Goal: Check status: Check status

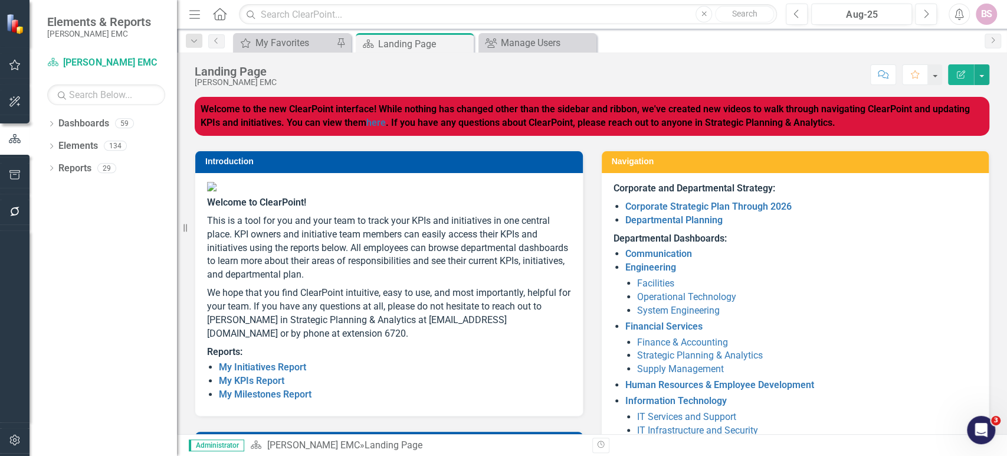
click at [219, 16] on icon "Home" at bounding box center [219, 14] width 15 height 12
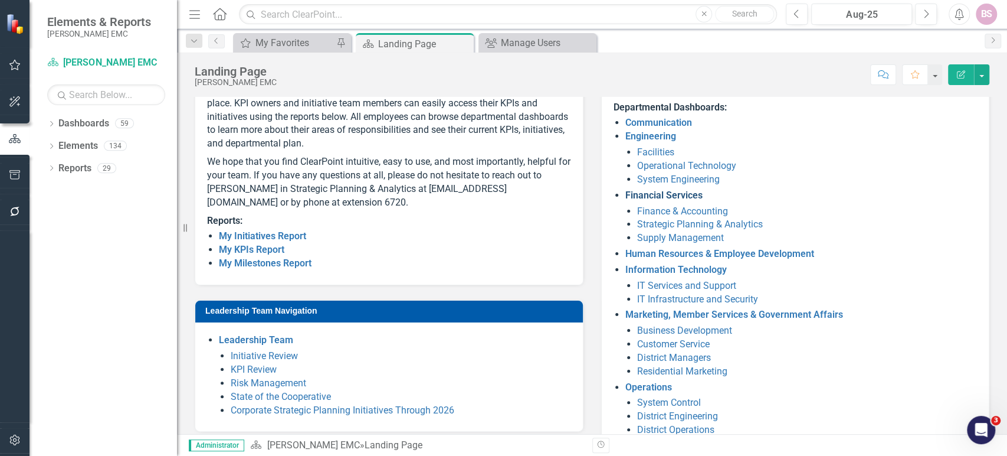
scroll to position [131, 0]
click at [653, 139] on link "Engineering" at bounding box center [651, 135] width 51 height 11
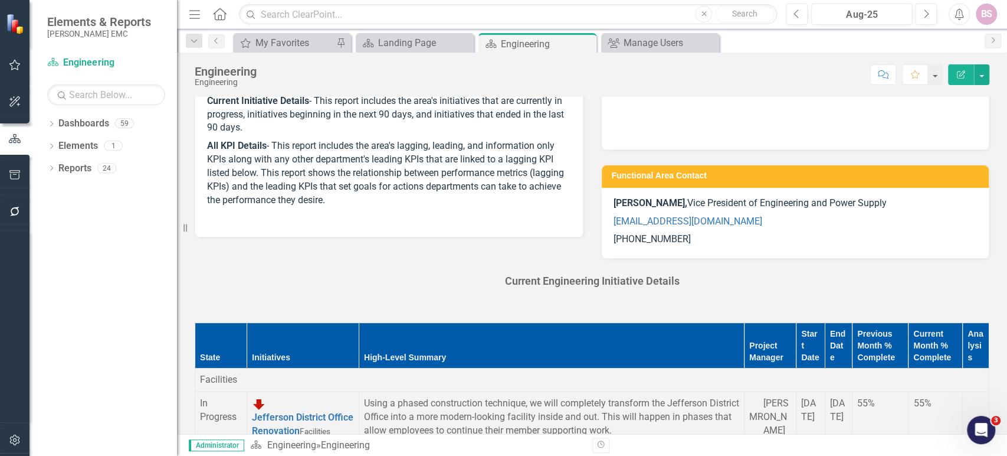
scroll to position [104, 0]
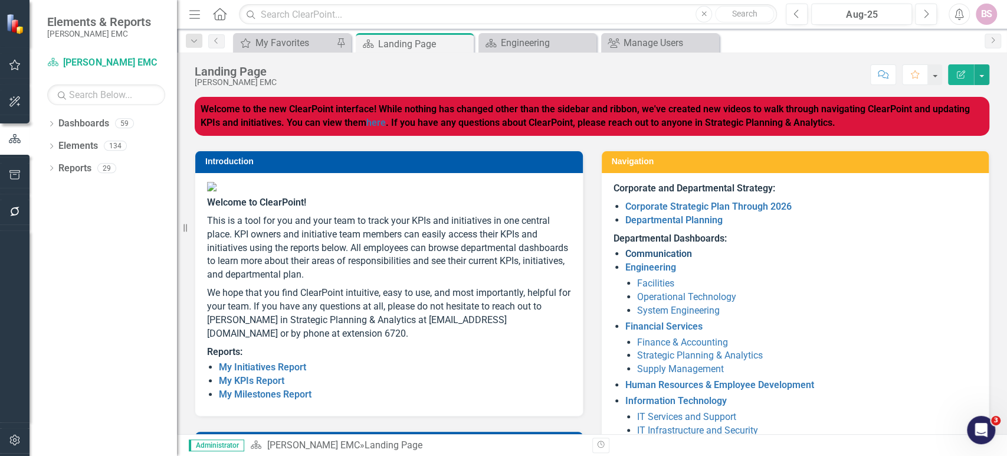
click at [653, 254] on link "Communication" at bounding box center [659, 253] width 67 height 11
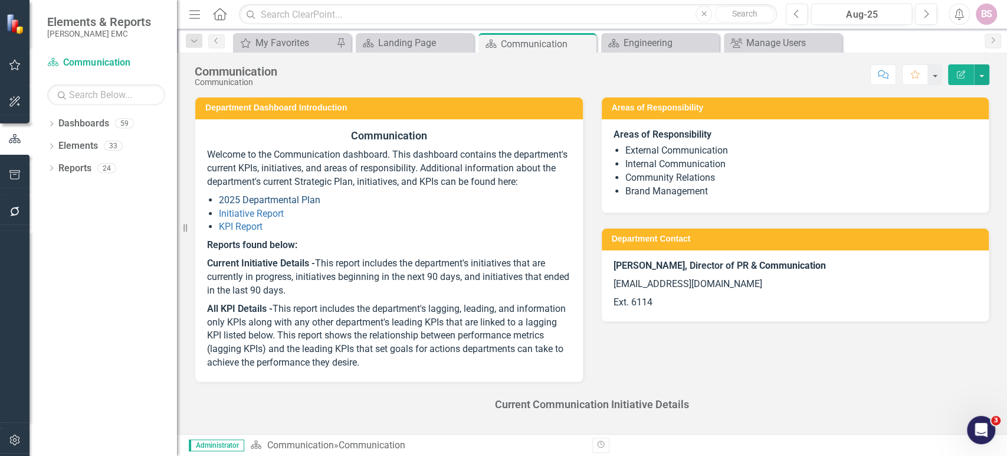
click at [264, 205] on link "2025 Departmental Plan" at bounding box center [270, 199] width 102 height 11
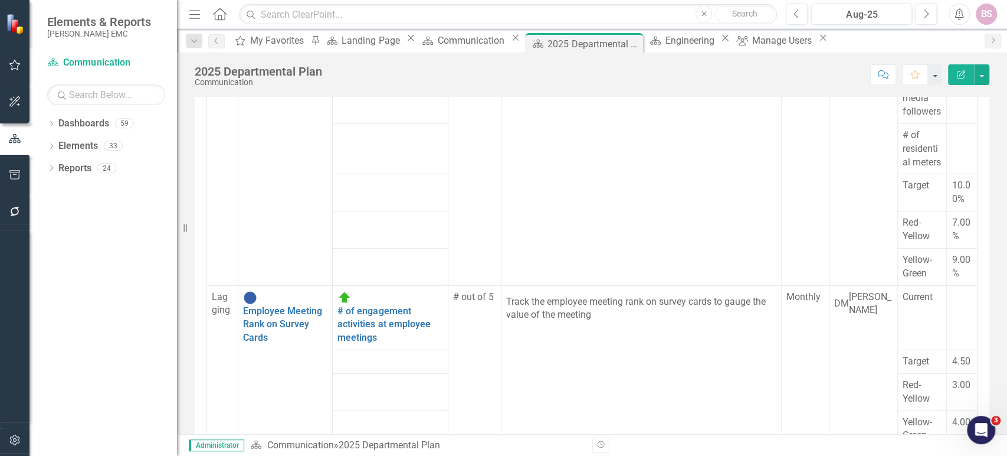
scroll to position [950, 0]
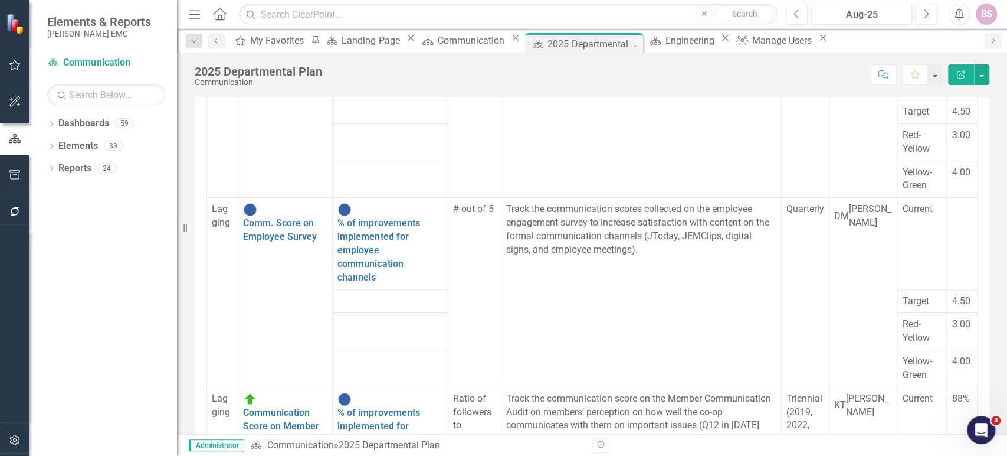
click at [220, 14] on icon at bounding box center [220, 14] width 14 height 12
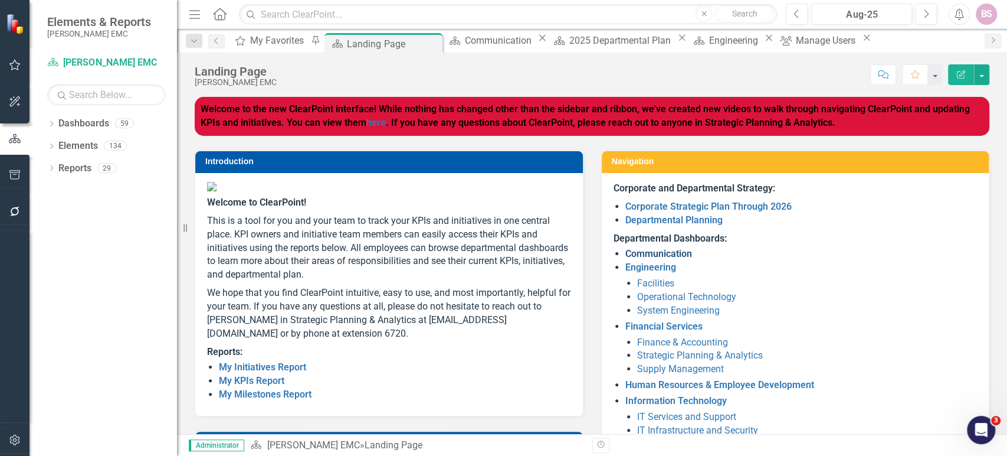
click at [640, 252] on link "Communication" at bounding box center [659, 253] width 67 height 11
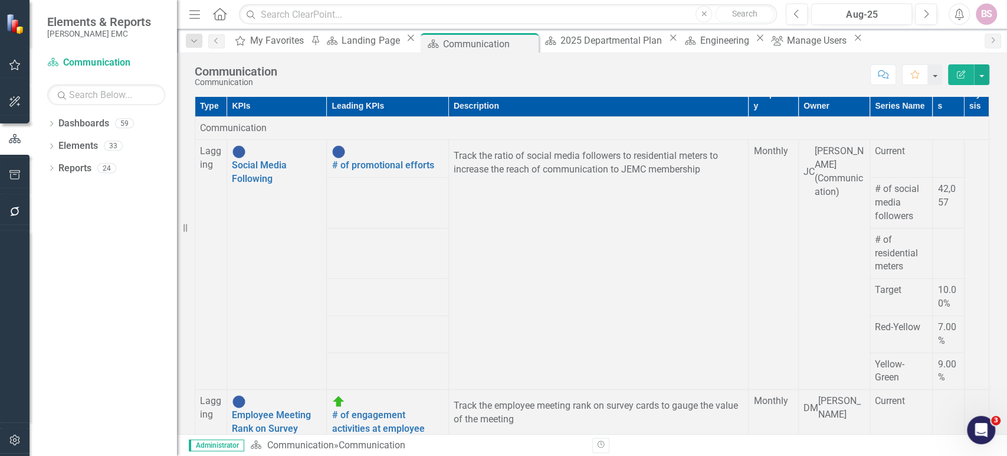
scroll to position [522, 0]
click at [533, 44] on icon "Close" at bounding box center [528, 43] width 12 height 9
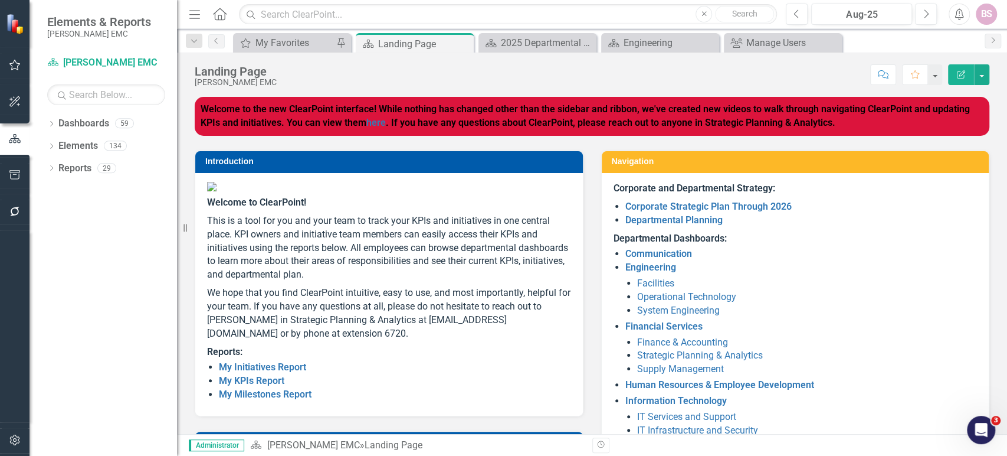
scroll to position [212, 0]
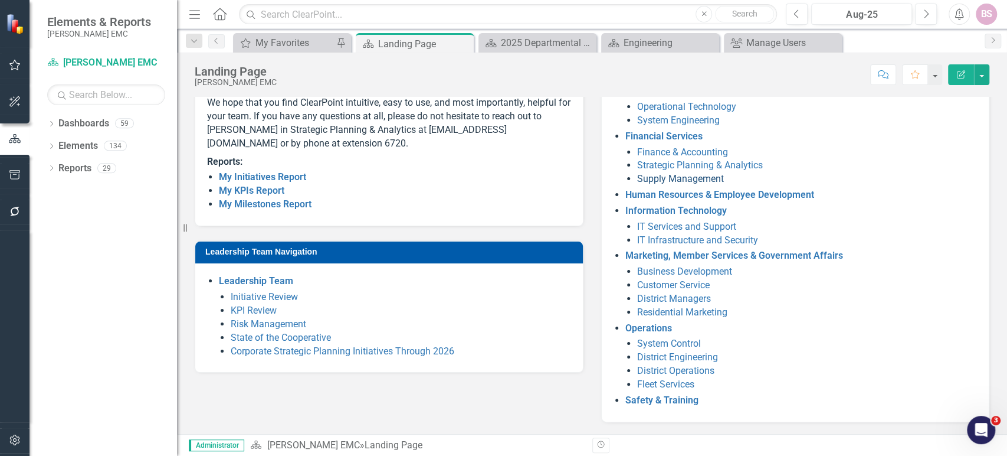
click at [688, 173] on link "Supply Management" at bounding box center [680, 178] width 87 height 11
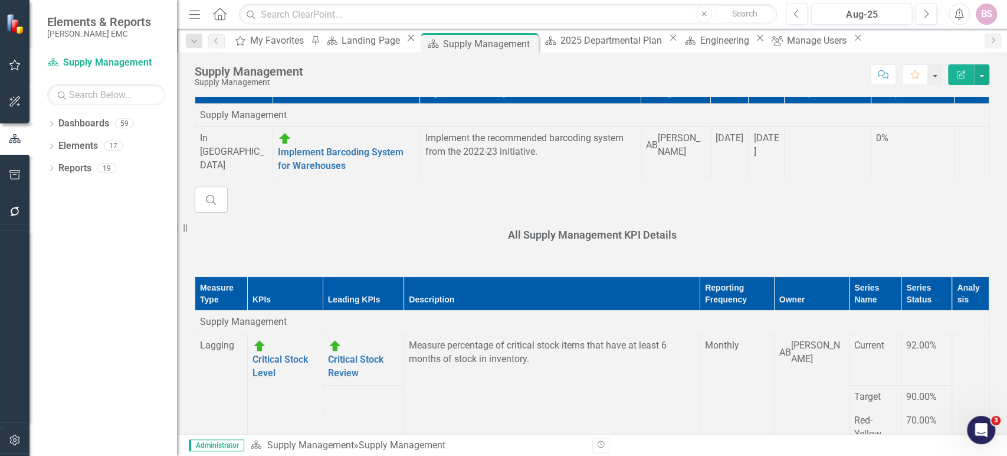
scroll to position [409, 0]
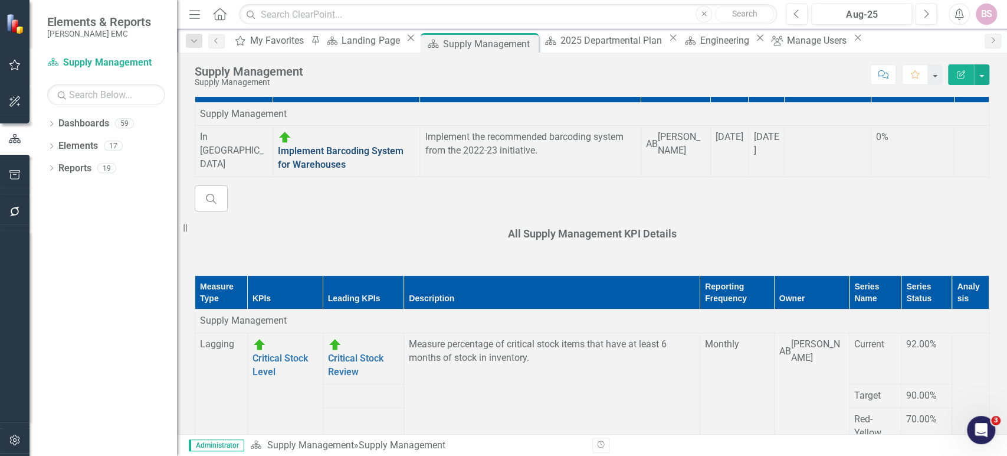
click at [349, 149] on link "Implement Barcoding System for Warehouses" at bounding box center [341, 157] width 126 height 25
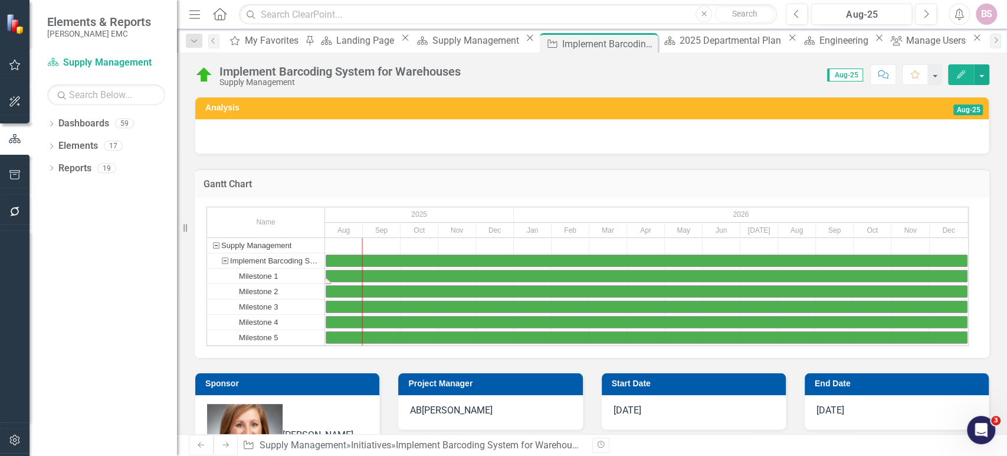
click at [378, 277] on div "Task: Start date: 2025-08-01 End date: 2026-12-31" at bounding box center [646, 275] width 641 height 11
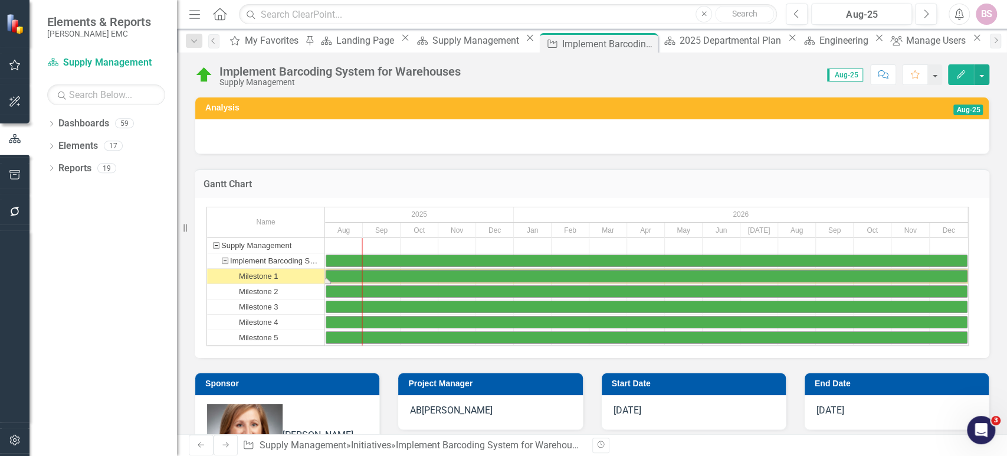
click at [378, 277] on div "Task: Start date: 2025-08-01 End date: 2026-12-31" at bounding box center [646, 275] width 641 height 11
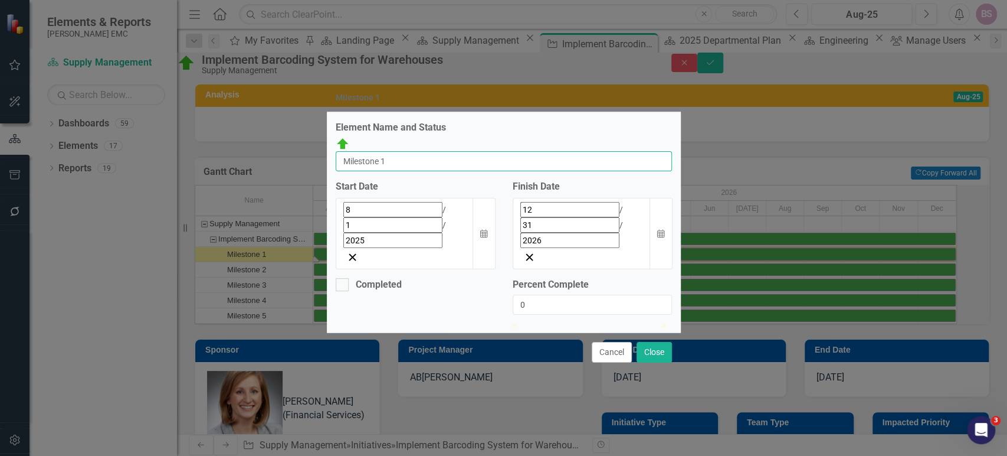
drag, startPoint x: 443, startPoint y: 160, endPoint x: 362, endPoint y: 163, distance: 81.5
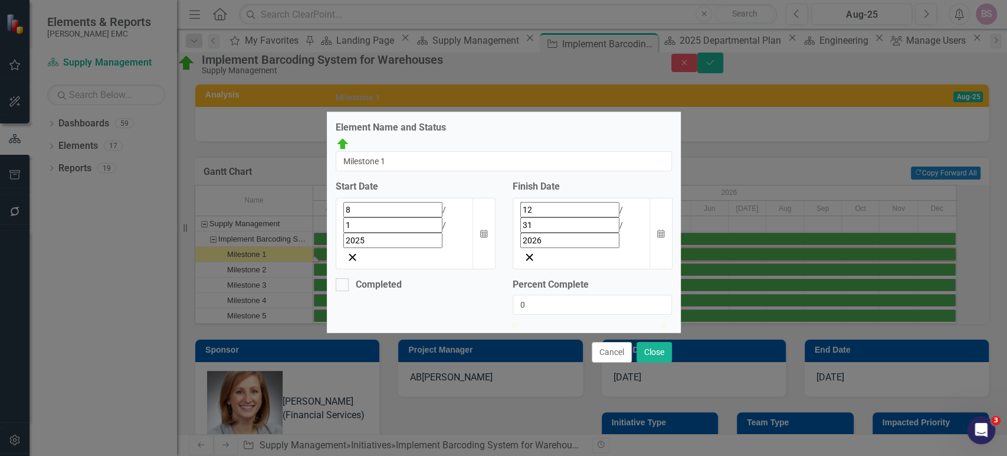
drag, startPoint x: 362, startPoint y: 163, endPoint x: 519, endPoint y: 129, distance: 161.4
click at [519, 129] on div "Element Name and Status Implement Barcoding System for Warehouses Milestone 1 S…" at bounding box center [504, 222] width 354 height 220
click at [598, 342] on button "Cancel" at bounding box center [612, 352] width 40 height 21
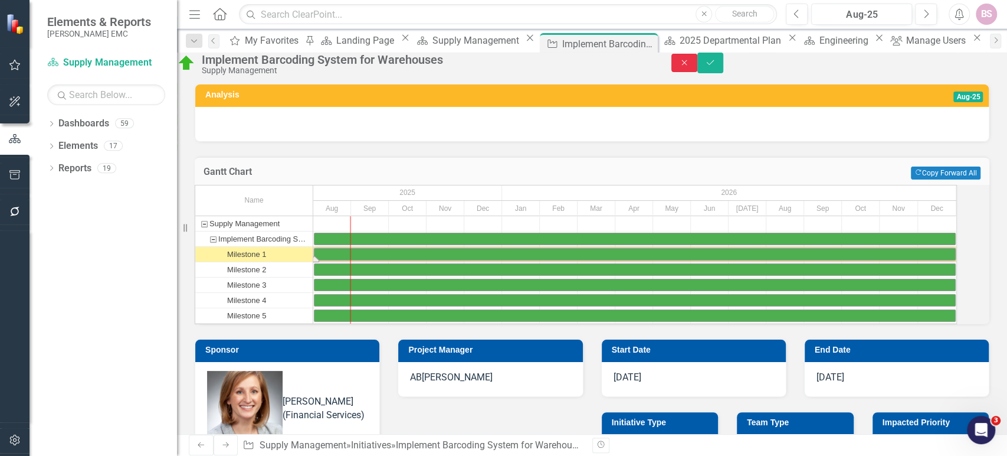
click at [690, 67] on icon "Close" at bounding box center [684, 62] width 11 height 8
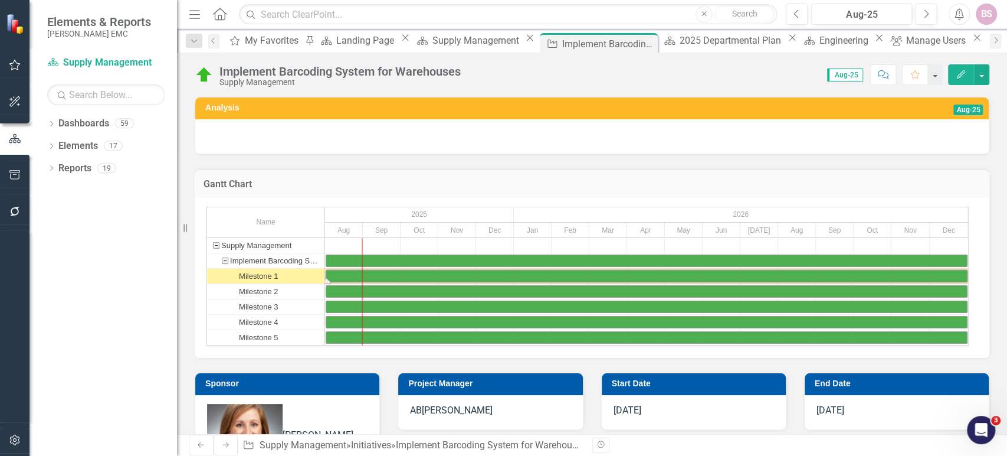
click at [839, 74] on div "Implement Barcoding System for Warehouses Supply Management Score: N/A Aug-25 C…" at bounding box center [592, 70] width 830 height 35
click at [839, 77] on button "Edit" at bounding box center [961, 74] width 26 height 21
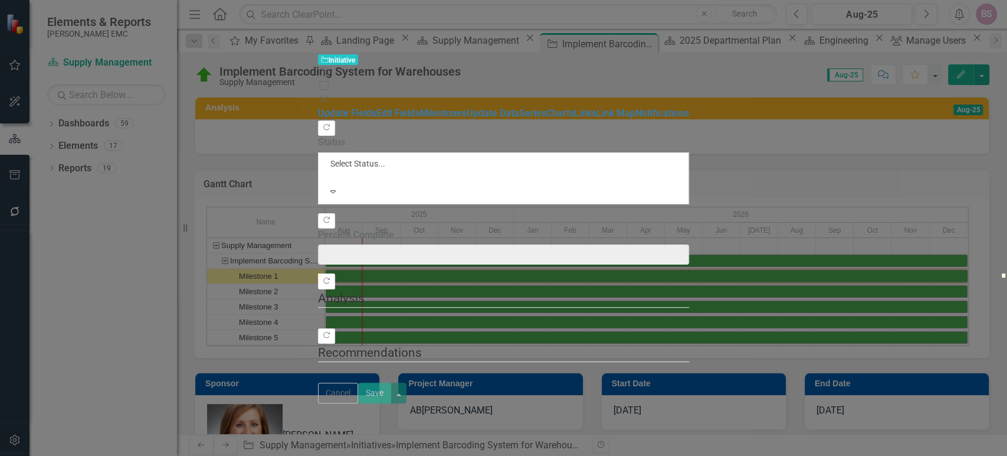
type input "0"
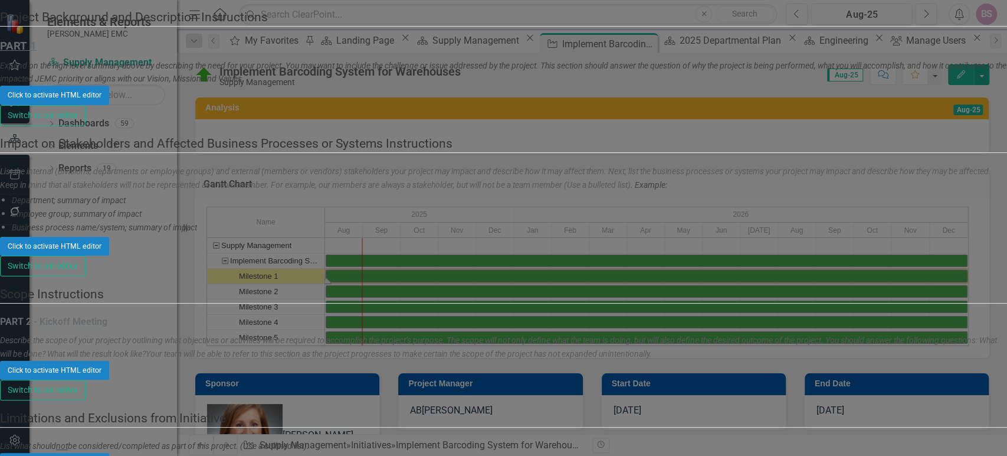
scroll to position [248, 0]
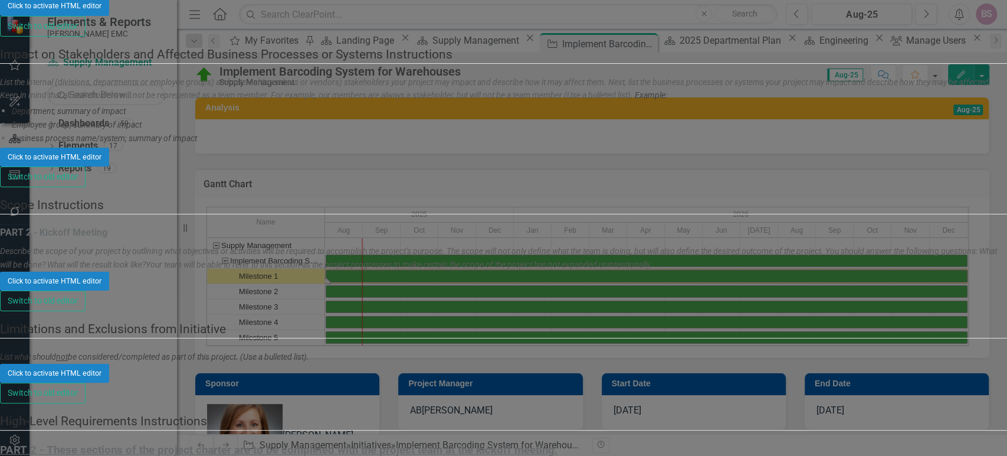
checkbox input "false"
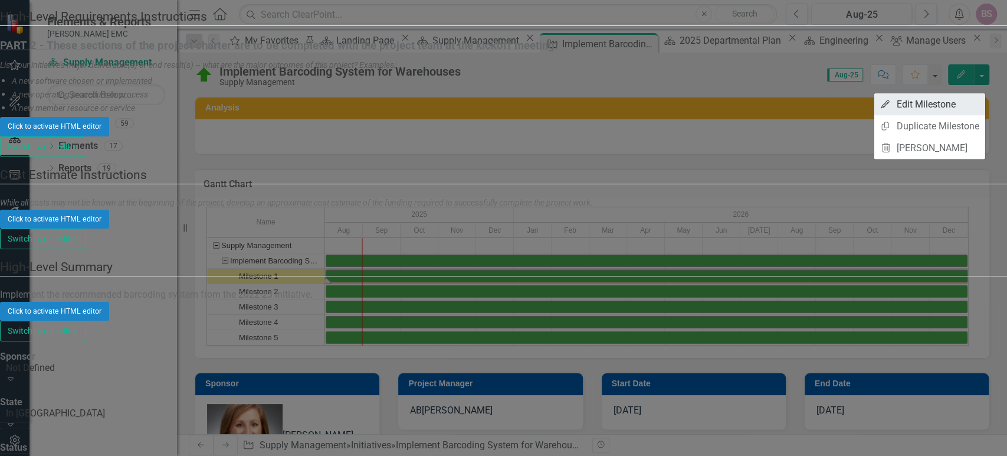
click at [839, 104] on link "Edit Edit Milestone" at bounding box center [930, 104] width 111 height 22
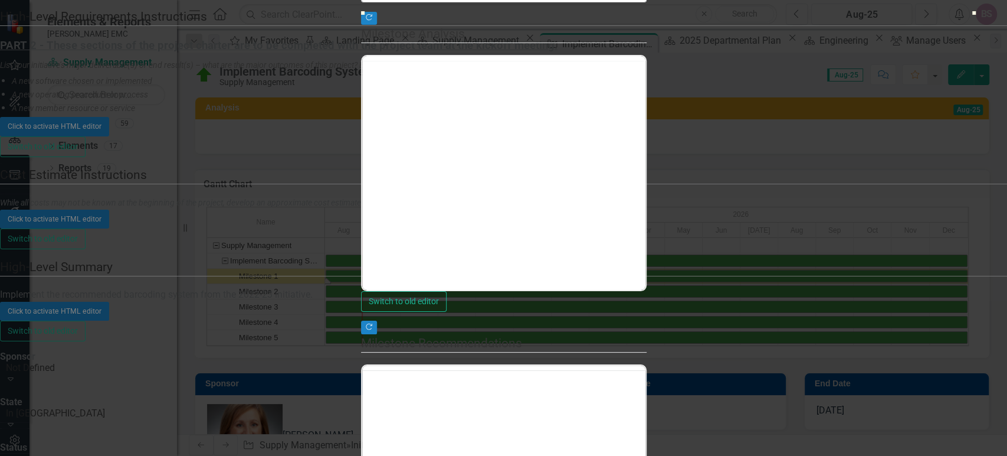
type input "0"
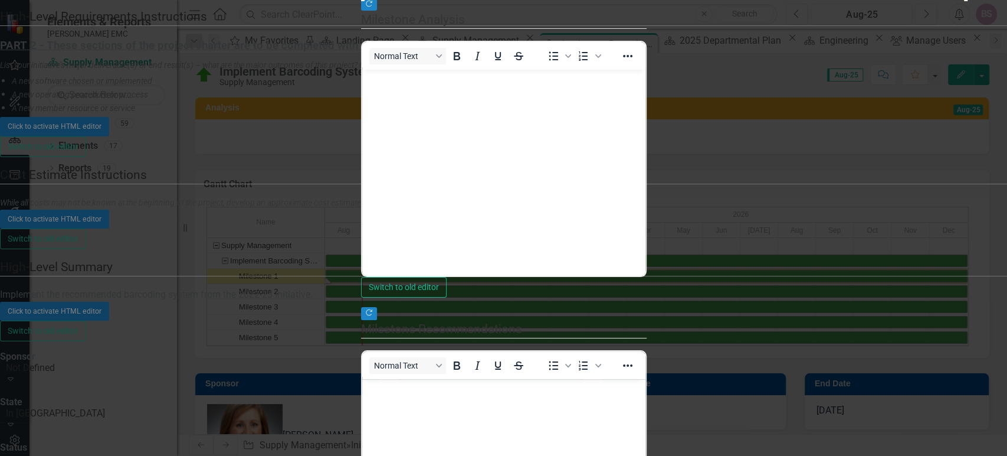
scroll to position [0, 0]
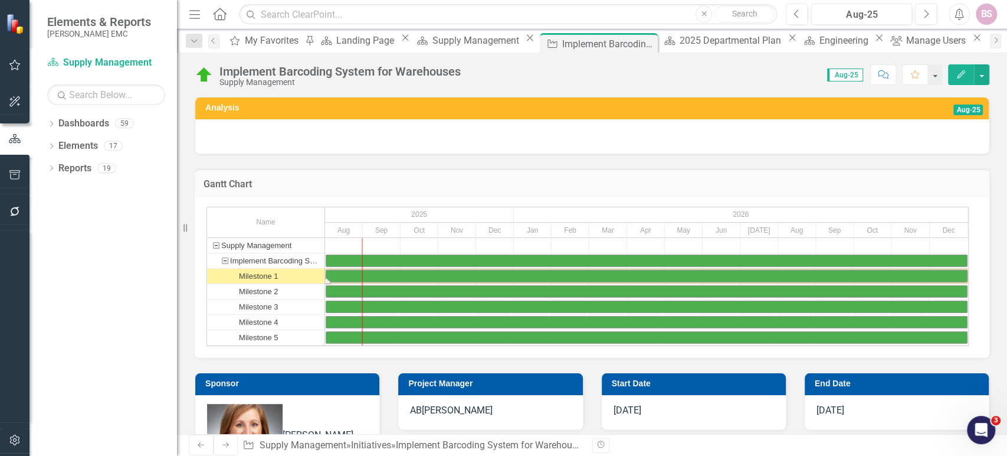
scroll to position [65, 0]
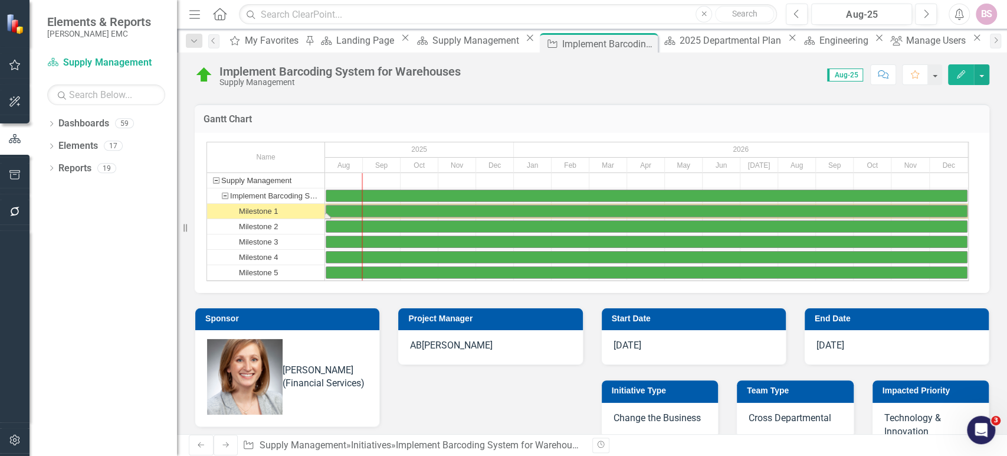
click at [380, 209] on div "Task: Start date: 2025-08-01 End date: 2026-12-31" at bounding box center [646, 210] width 641 height 11
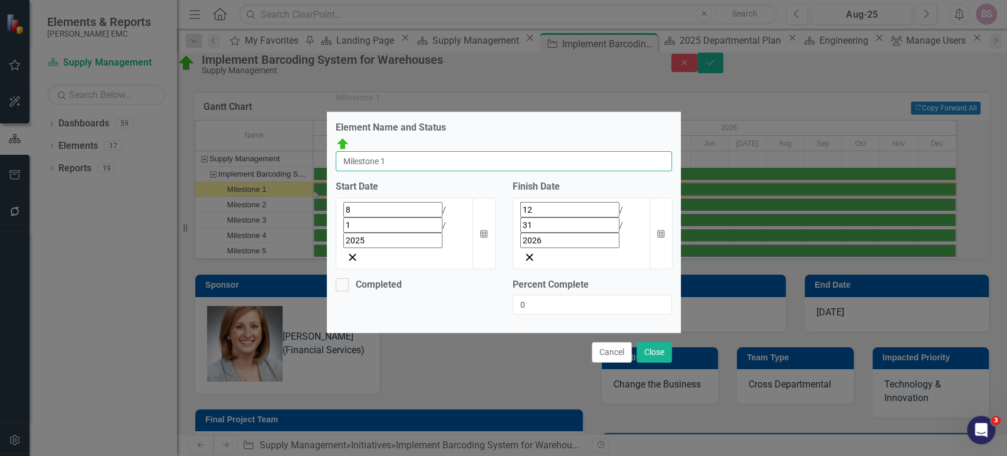
drag, startPoint x: 415, startPoint y: 166, endPoint x: 335, endPoint y: 155, distance: 81.0
click at [335, 155] on div "Element Name and Status Implement Barcoding System for Warehouses Milestone 1 S…" at bounding box center [504, 222] width 354 height 220
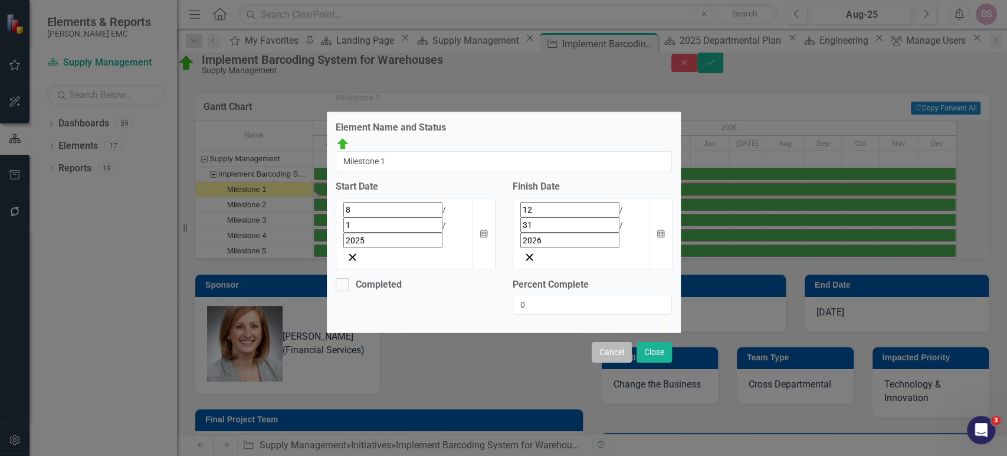
click at [614, 343] on button "Cancel" at bounding box center [612, 352] width 40 height 21
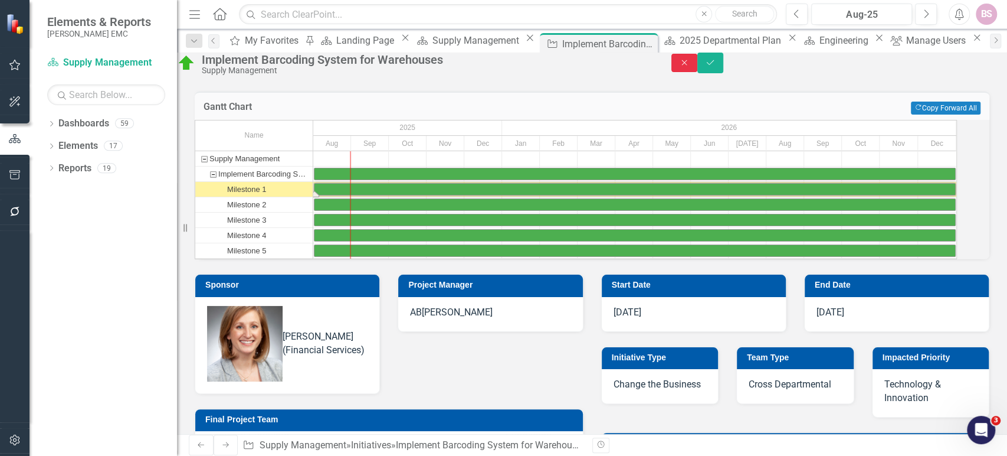
click at [698, 72] on button "Close" at bounding box center [685, 63] width 26 height 18
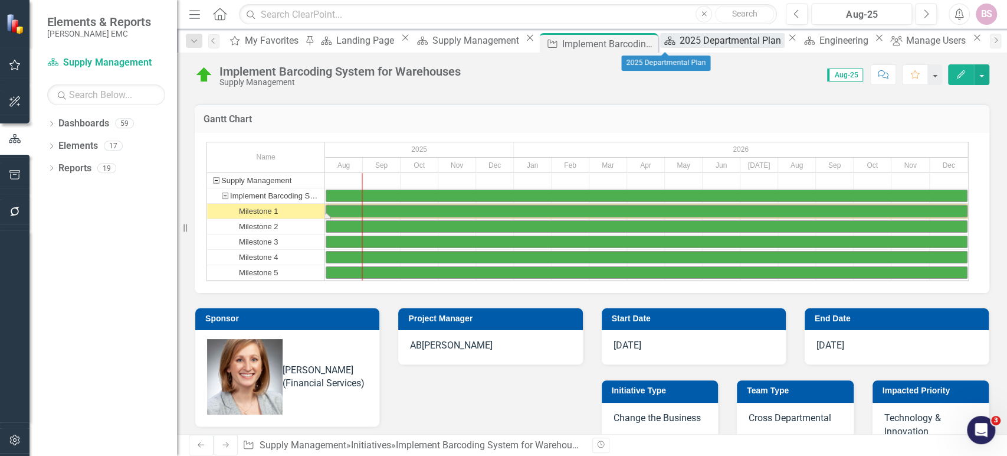
click at [680, 42] on div "2025 Departmental Plan" at bounding box center [732, 40] width 105 height 15
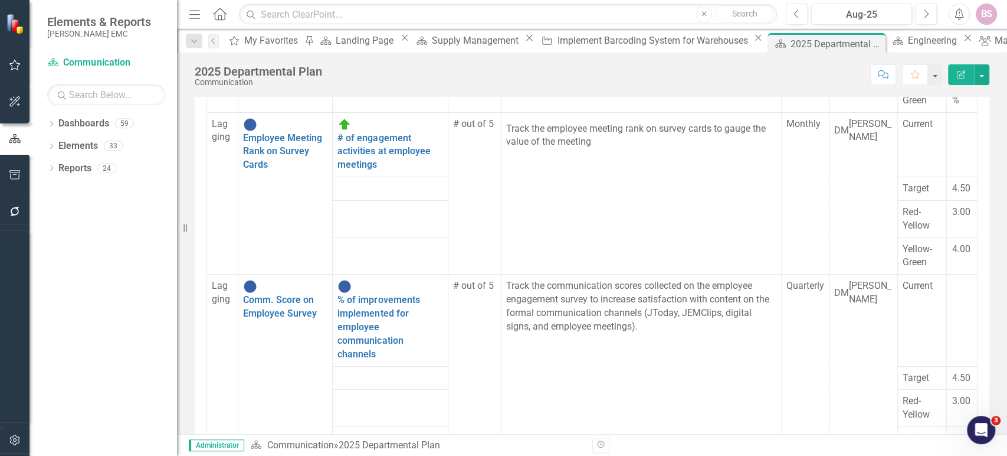
scroll to position [950, 0]
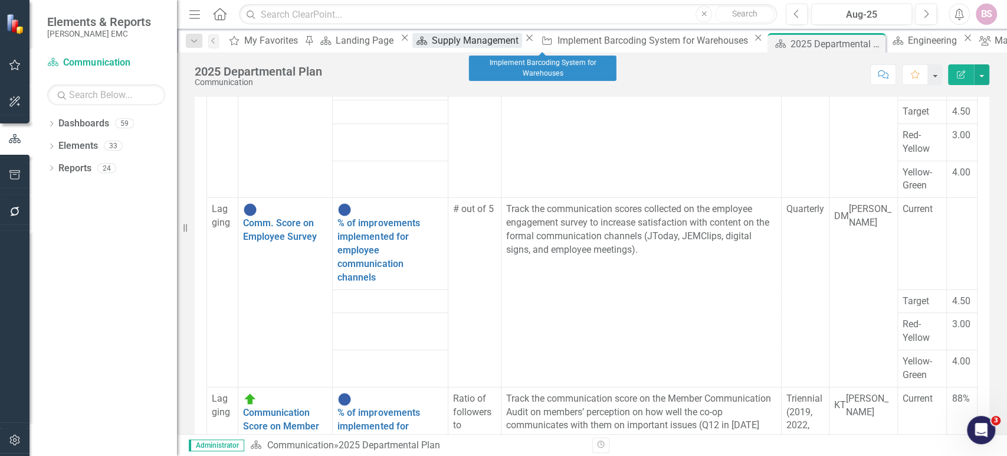
drag, startPoint x: 539, startPoint y: 41, endPoint x: 472, endPoint y: 40, distance: 67.3
click at [472, 40] on div "Supply Management" at bounding box center [477, 40] width 90 height 15
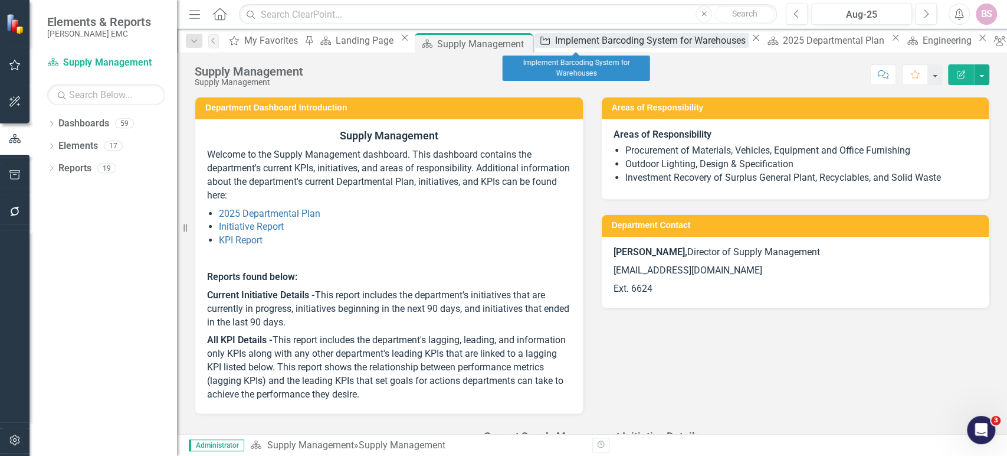
drag, startPoint x: 578, startPoint y: 44, endPoint x: 554, endPoint y: 41, distance: 23.7
click at [554, 41] on link "Initiative Implement Barcoding System for Warehouses" at bounding box center [642, 40] width 214 height 15
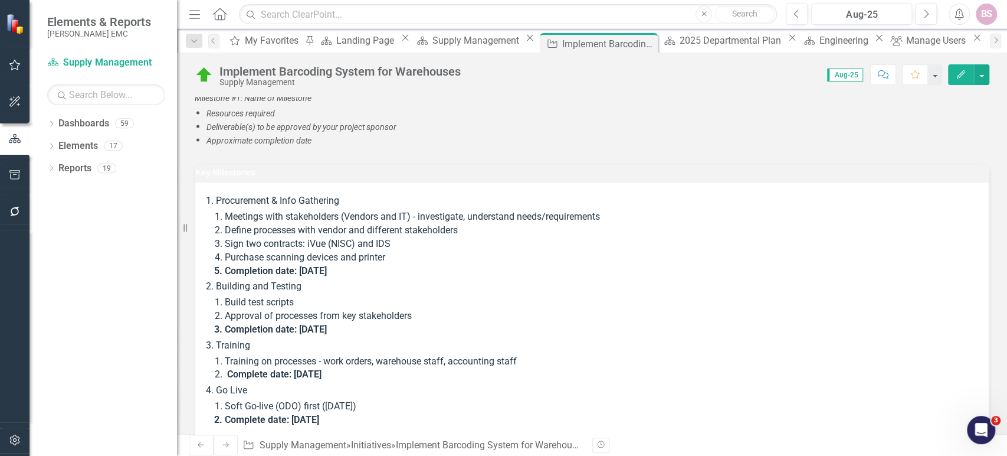
scroll to position [1566, 0]
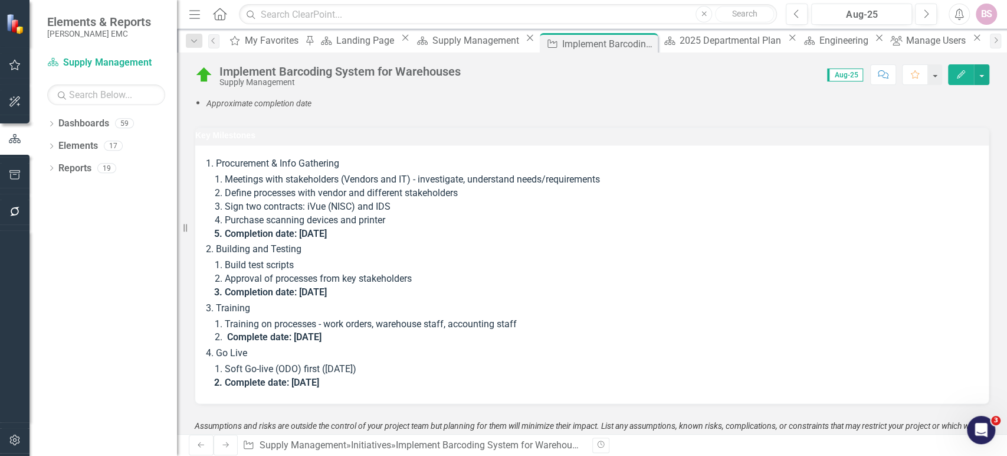
drag, startPoint x: 217, startPoint y: 154, endPoint x: 208, endPoint y: 159, distance: 10.3
click at [216, 159] on li "Procurement & Info Gathering Meetings with stakeholders (Vendors and IT) - inve…" at bounding box center [596, 197] width 761 height 83
click at [345, 227] on li "Completion date: [DATE]" at bounding box center [601, 234] width 752 height 14
click at [758, 242] on li "Building and Testing Build test scripts Approval of processes from key stakehol…" at bounding box center [596, 270] width 761 height 56
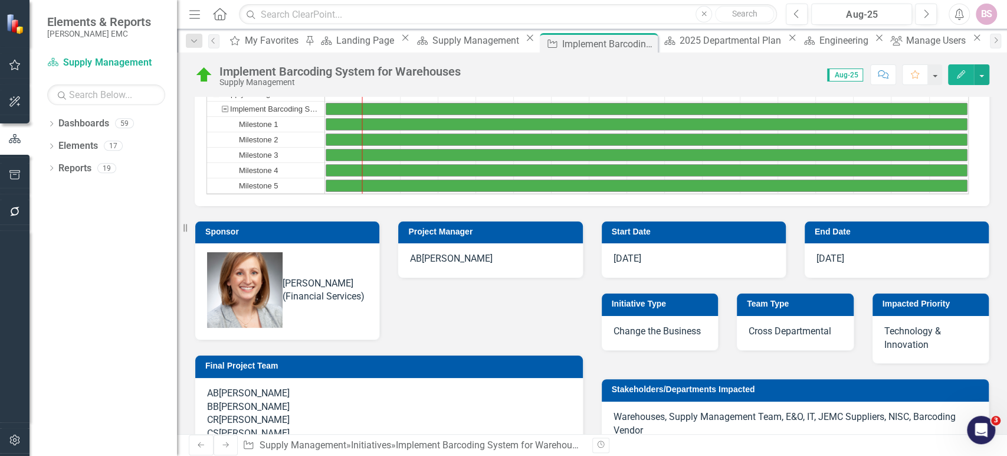
scroll to position [138, 0]
